Goal: Task Accomplishment & Management: Manage account settings

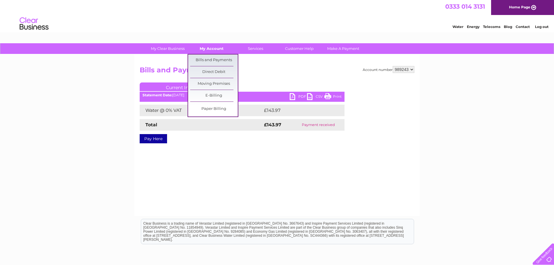
click at [199, 50] on link "My Account" at bounding box center [212, 48] width 48 height 11
click at [204, 57] on link "Bills and Payments" at bounding box center [214, 61] width 48 height 12
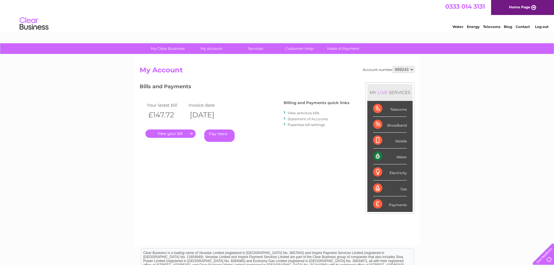
click at [292, 114] on link "View previous bills" at bounding box center [304, 113] width 32 height 4
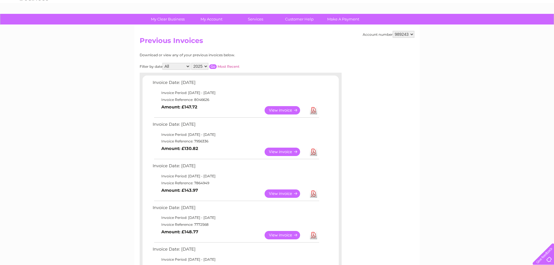
click at [287, 234] on link "View" at bounding box center [285, 235] width 42 height 8
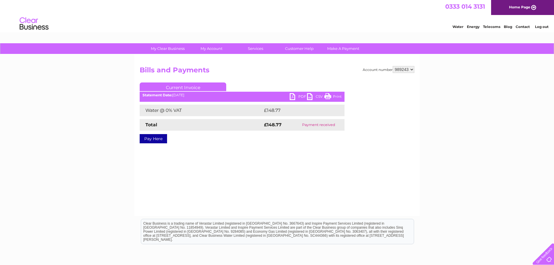
click at [297, 95] on link "PDF" at bounding box center [298, 97] width 17 height 8
click at [295, 95] on link "PDF" at bounding box center [298, 97] width 17 height 8
click at [452, 97] on div "My Clear Business Login Details My Details My Preferences Link Account My Accou…" at bounding box center [277, 178] width 554 height 271
click at [296, 97] on link "PDF" at bounding box center [298, 97] width 17 height 8
